Goal: Task Accomplishment & Management: Use online tool/utility

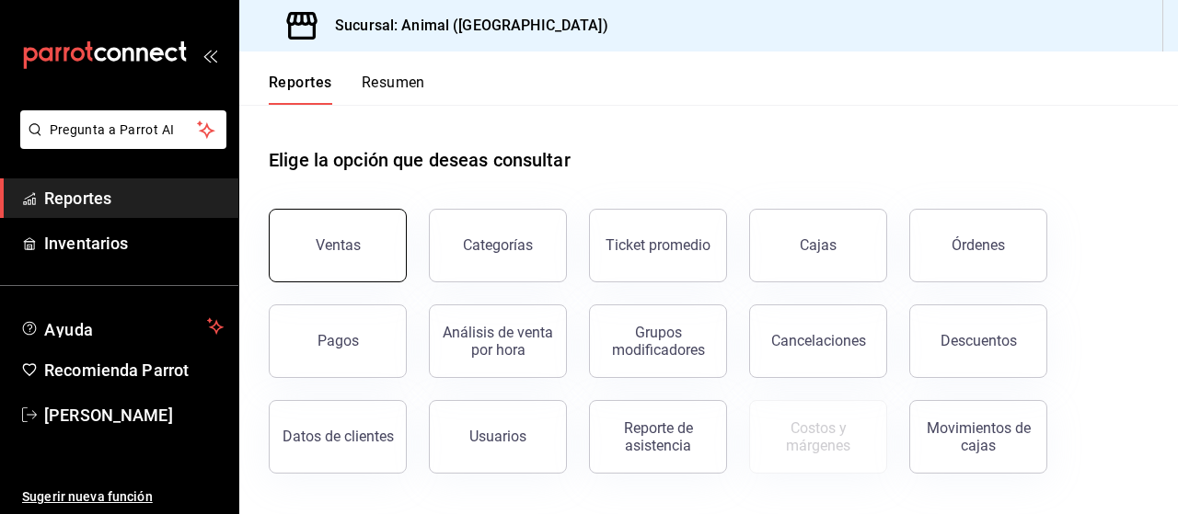
click at [339, 264] on button "Ventas" at bounding box center [338, 246] width 138 height 74
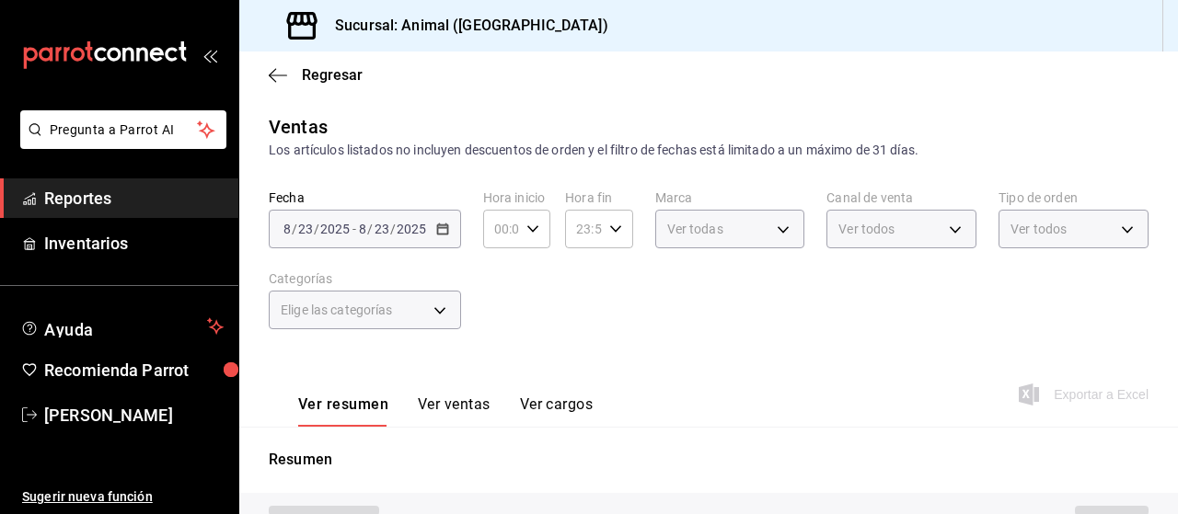
type input "PARROT,UBER_EATS,RAPPI,DIDI_FOOD,ONLINE"
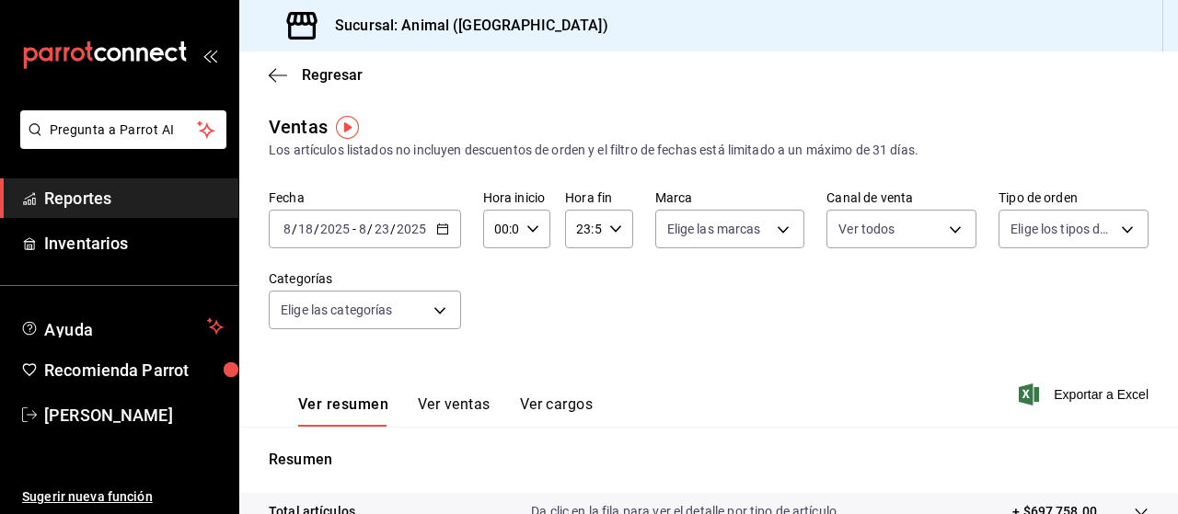
click at [438, 231] on icon "button" at bounding box center [442, 229] width 13 height 13
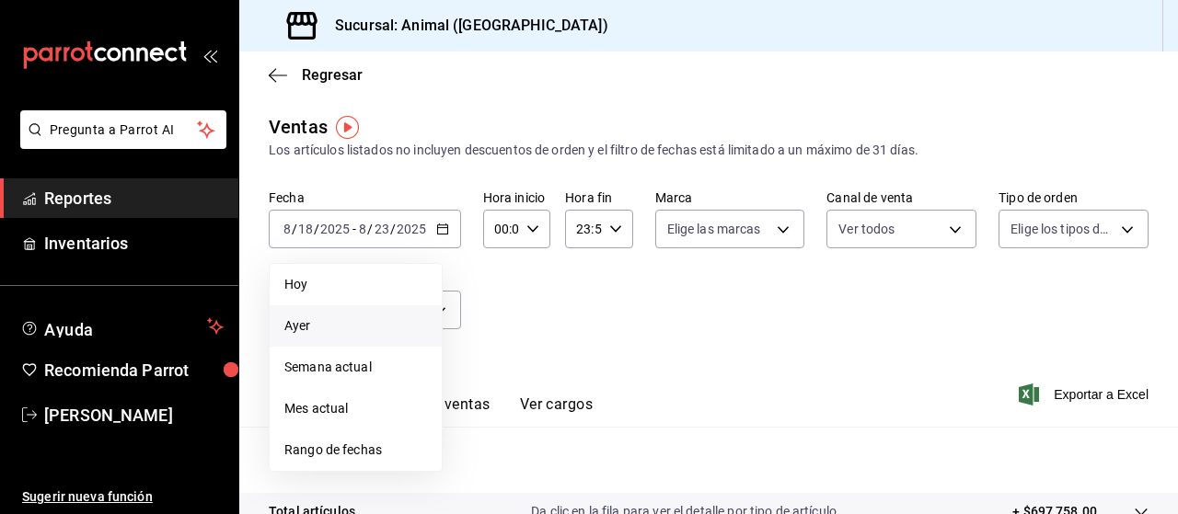
click at [298, 324] on span "Ayer" at bounding box center [355, 326] width 143 height 19
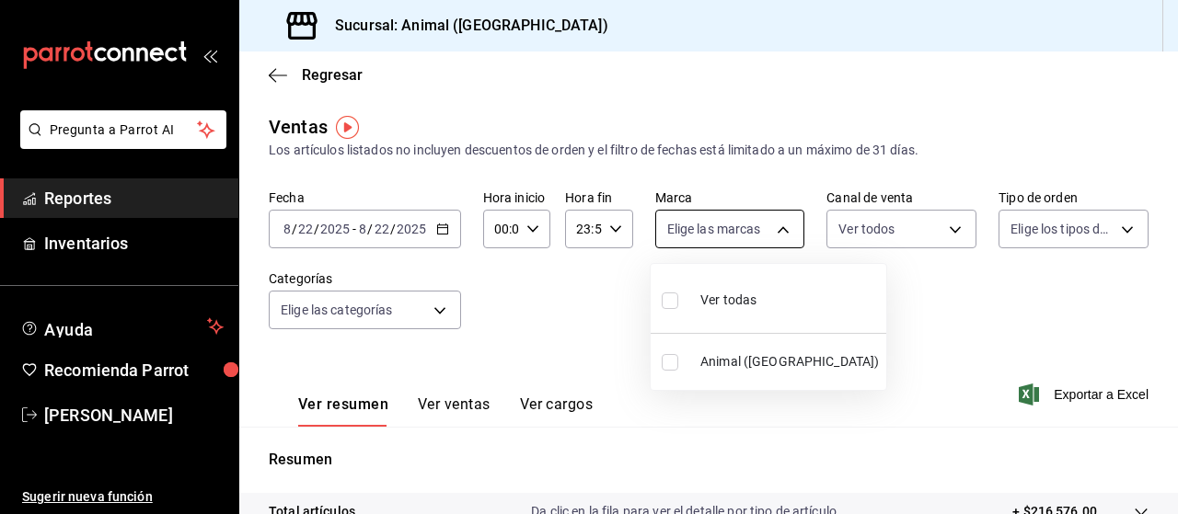
click at [777, 228] on body "Pregunta a Parrot AI Reportes Inventarios Ayuda Recomienda Parrot [PERSON_NAME]…" at bounding box center [589, 257] width 1178 height 514
click at [723, 305] on span "Ver todas" at bounding box center [728, 300] width 56 height 19
type input "96838179-8fbb-4073-aae3-1789726318c8"
checkbox input "true"
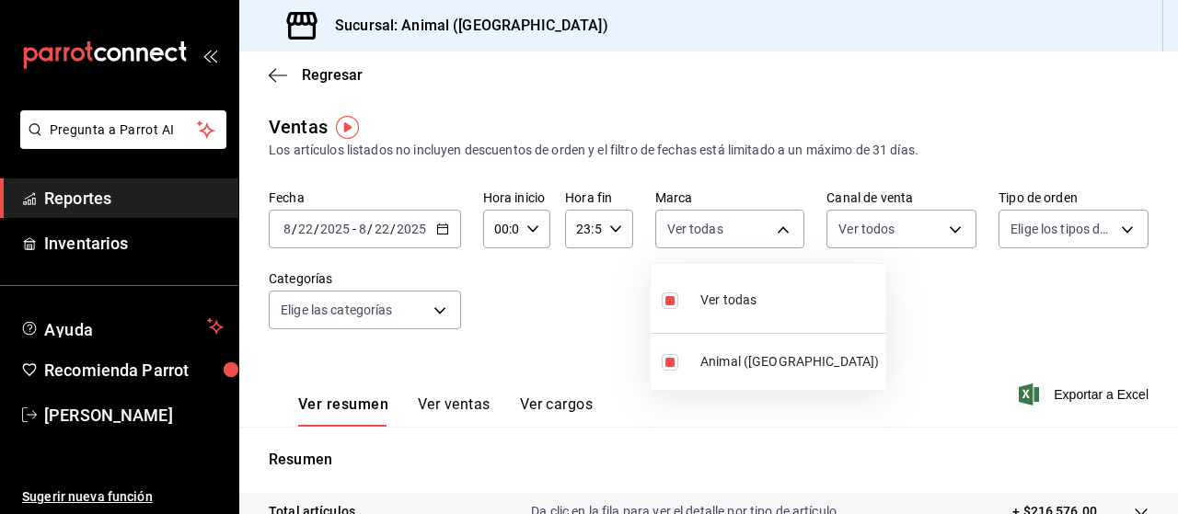
click at [1111, 228] on div at bounding box center [589, 257] width 1178 height 514
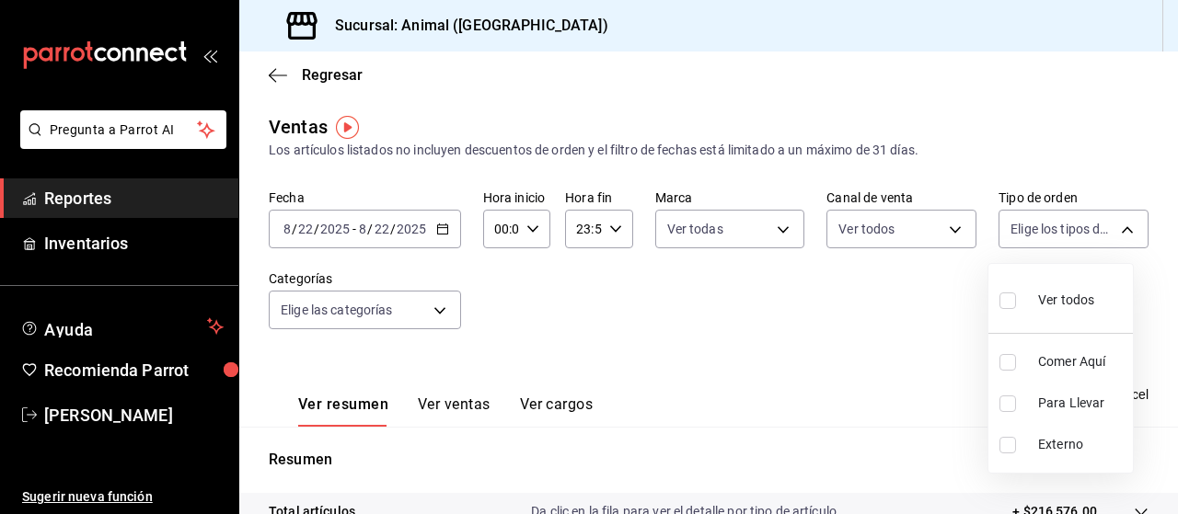
click at [1111, 228] on body "Pregunta a Parrot AI Reportes Inventarios Ayuda Recomienda Parrot [PERSON_NAME]…" at bounding box center [589, 257] width 1178 height 514
click at [1061, 300] on span "Ver todos" at bounding box center [1066, 300] width 56 height 19
type input "89cc3392-1a89-49ed-91c4-e66ea58282e1,025cf6ae-25b7-4698-bb98-3d77af74a196,EXTER…"
checkbox input "true"
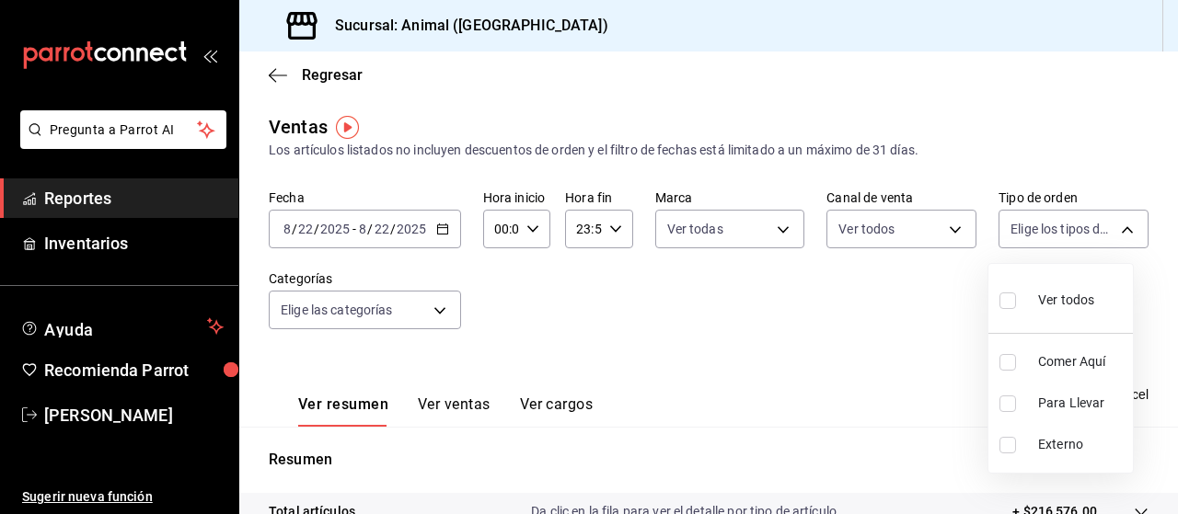
checkbox input "true"
click at [435, 308] on div at bounding box center [589, 257] width 1178 height 514
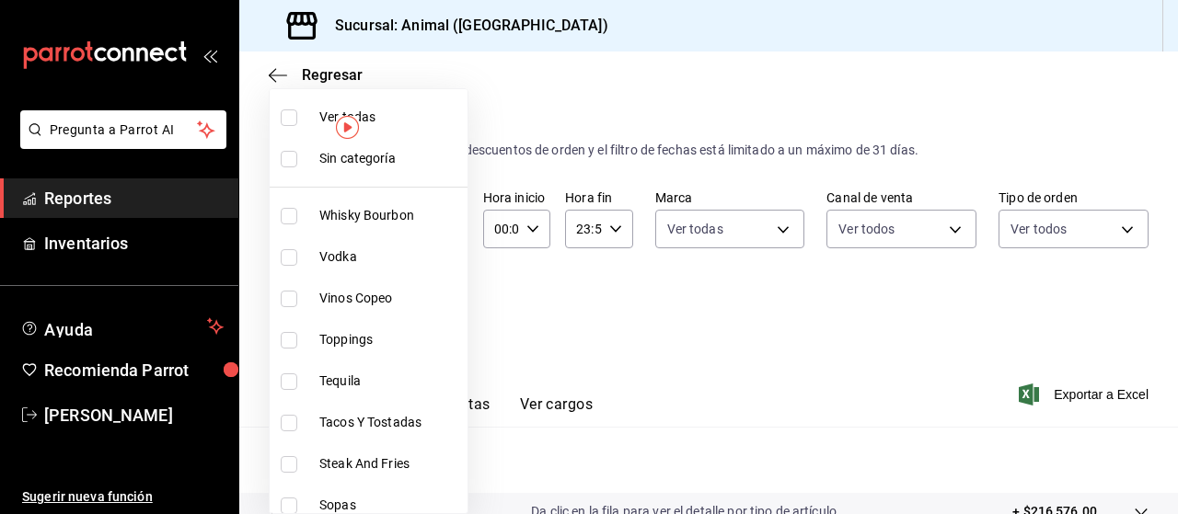
click at [435, 308] on body "Pregunta a Parrot AI Reportes Inventarios Ayuda Recomienda Parrot [PERSON_NAME]…" at bounding box center [589, 257] width 1178 height 514
click at [373, 122] on span "Ver todas" at bounding box center [389, 117] width 141 height 19
type input "696422f3-042f-4992-a796-20cec1d2addd,ab2f2cdd-2d2d-455a-bd59-969ed93fbee5,5744a…"
checkbox input "true"
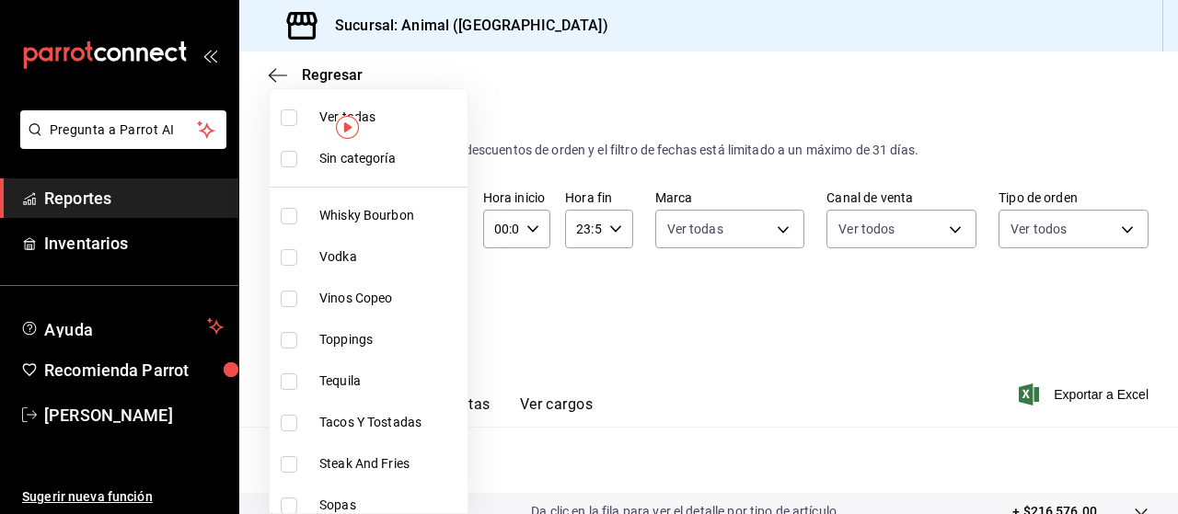
checkbox input "true"
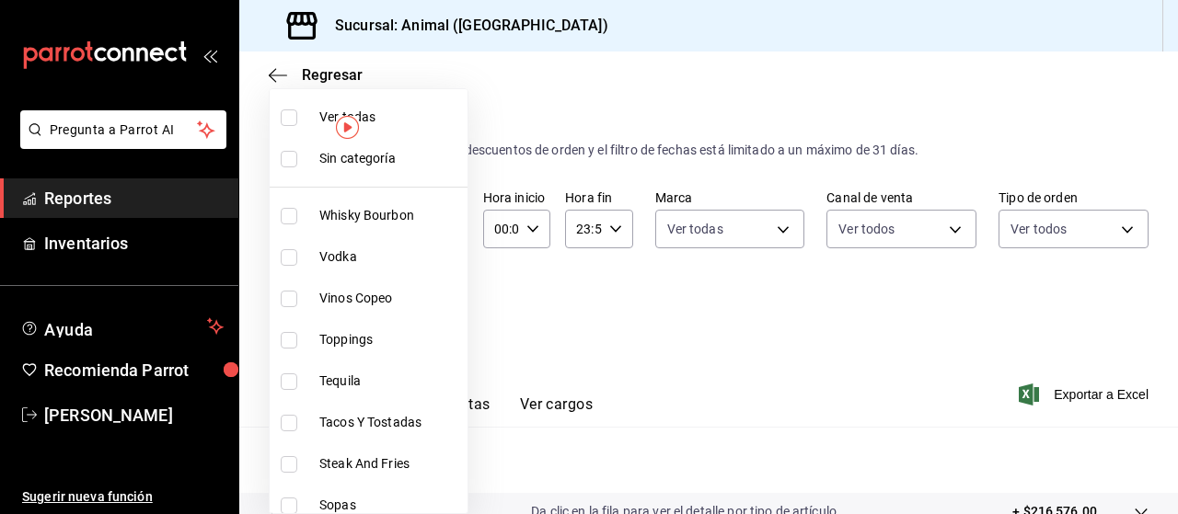
checkbox input "true"
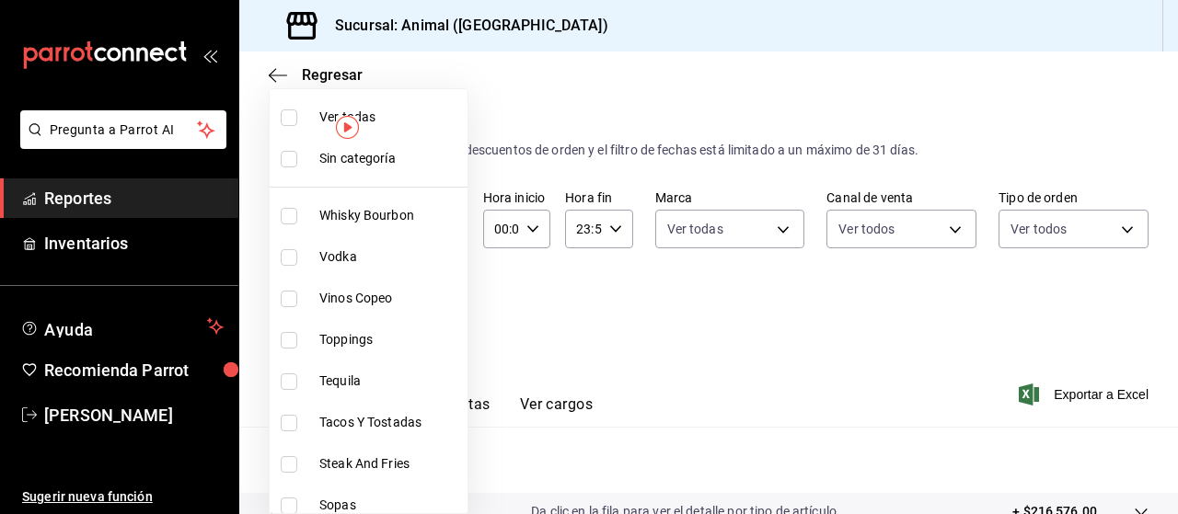
checkbox input "true"
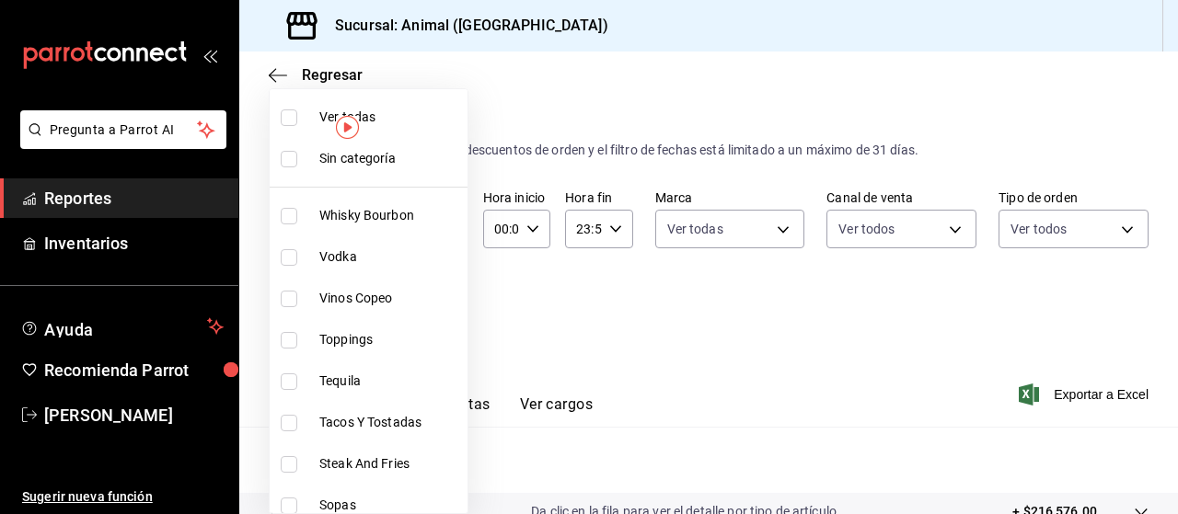
checkbox input "true"
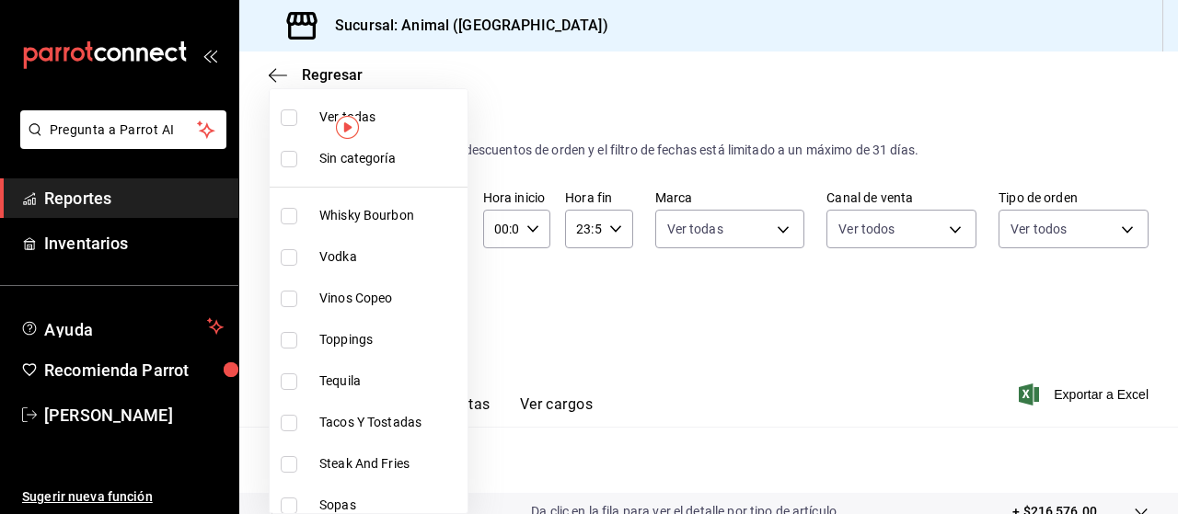
checkbox input "true"
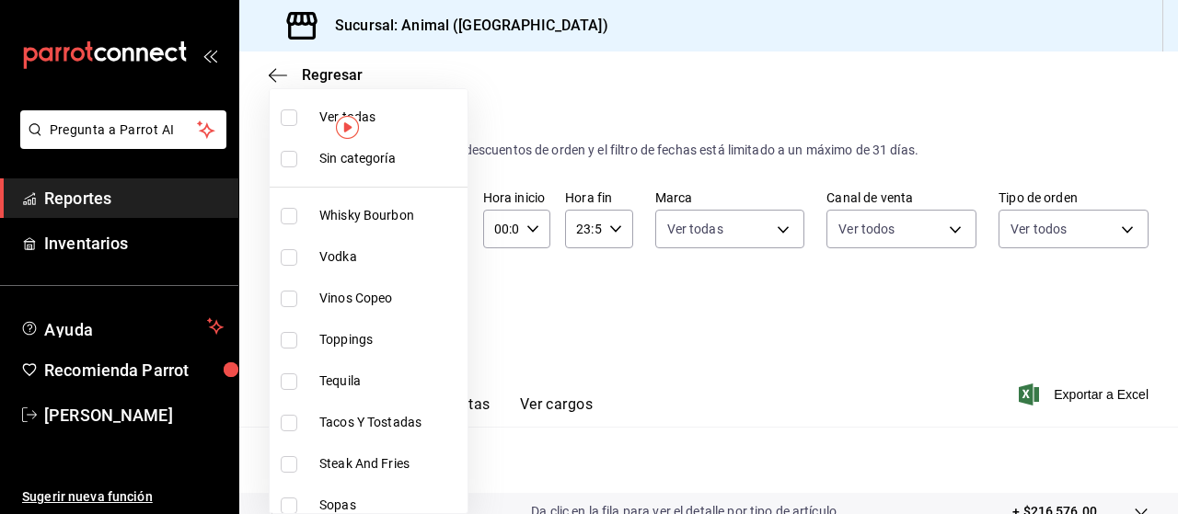
checkbox input "true"
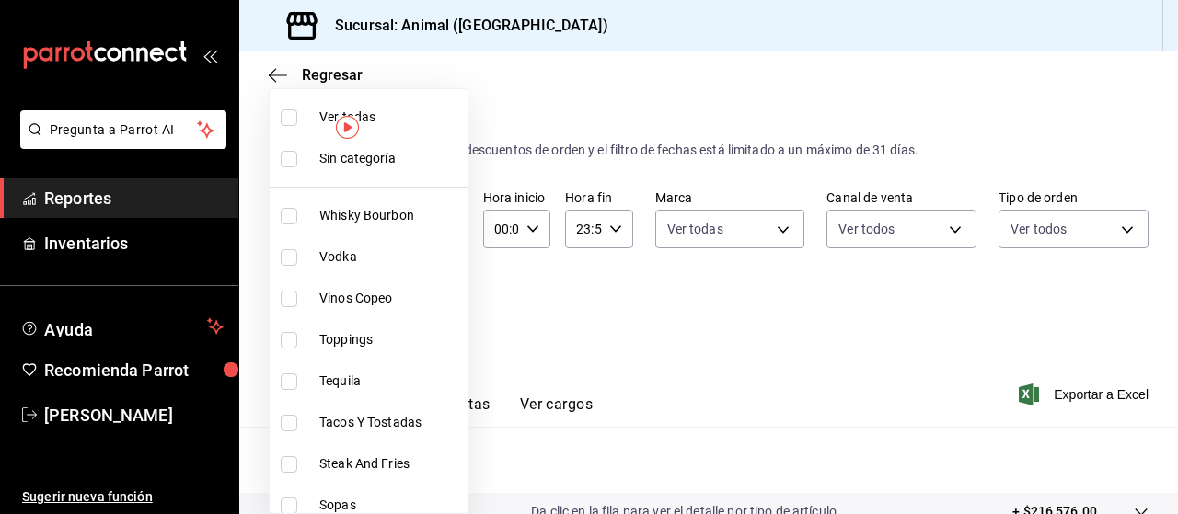
checkbox input "true"
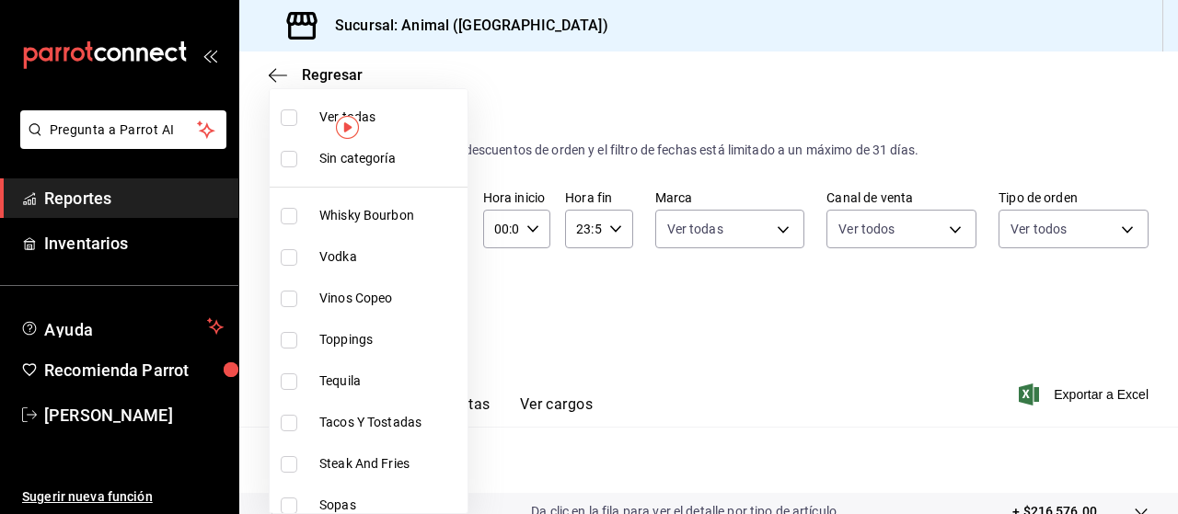
checkbox input "true"
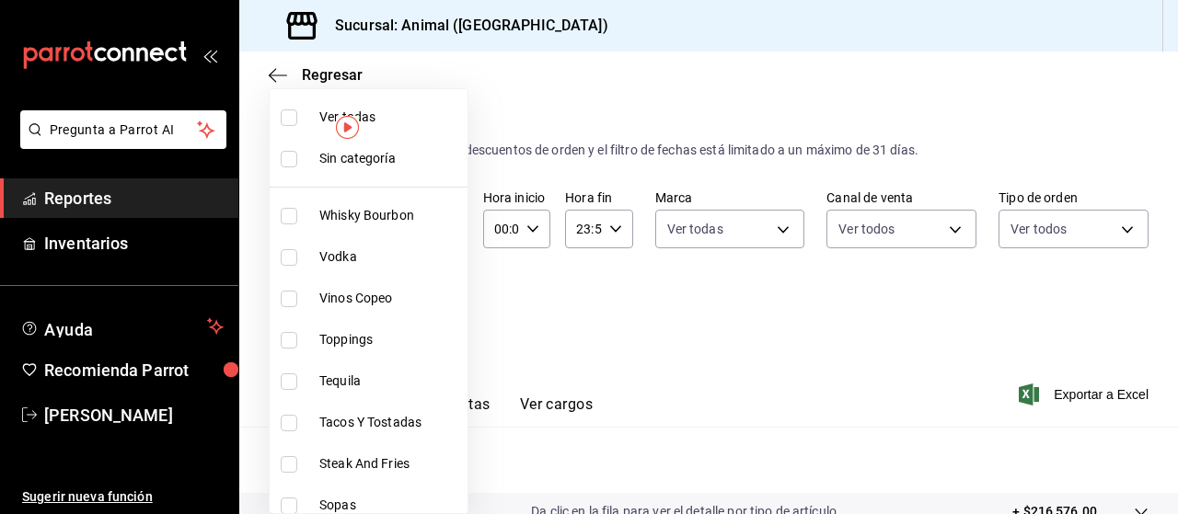
checkbox input "true"
click at [1071, 398] on div at bounding box center [589, 257] width 1178 height 514
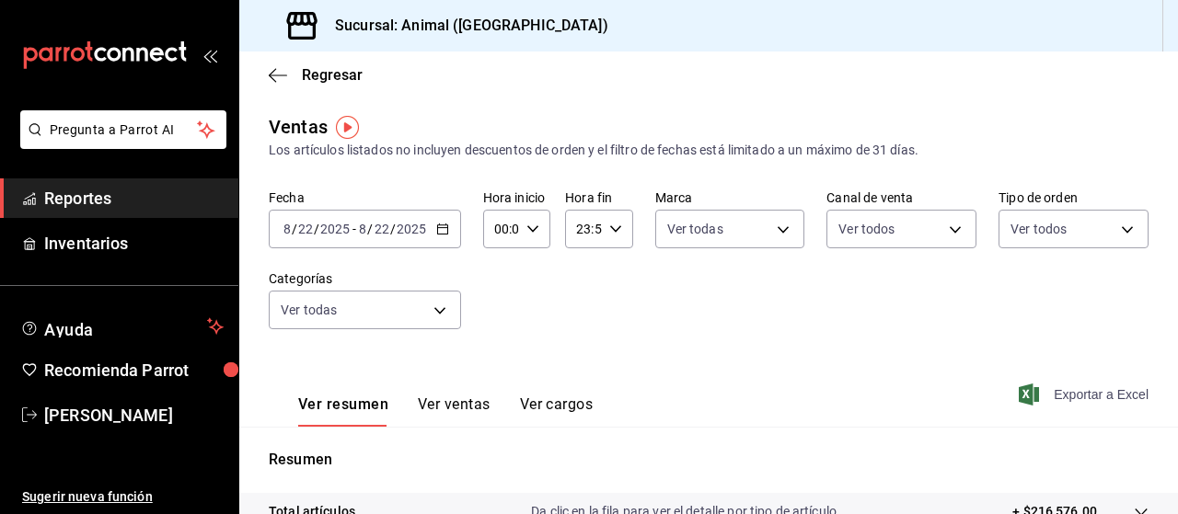
click at [1060, 397] on span "Exportar a Excel" at bounding box center [1085, 395] width 126 height 22
